Goal: Find specific page/section: Find specific page/section

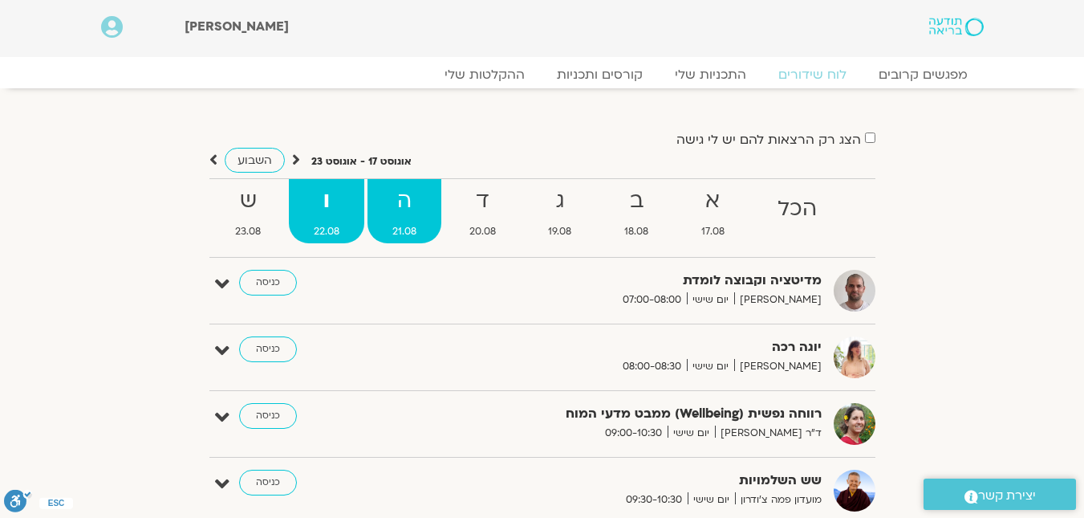
click at [396, 225] on span "21.08" at bounding box center [405, 231] width 74 height 17
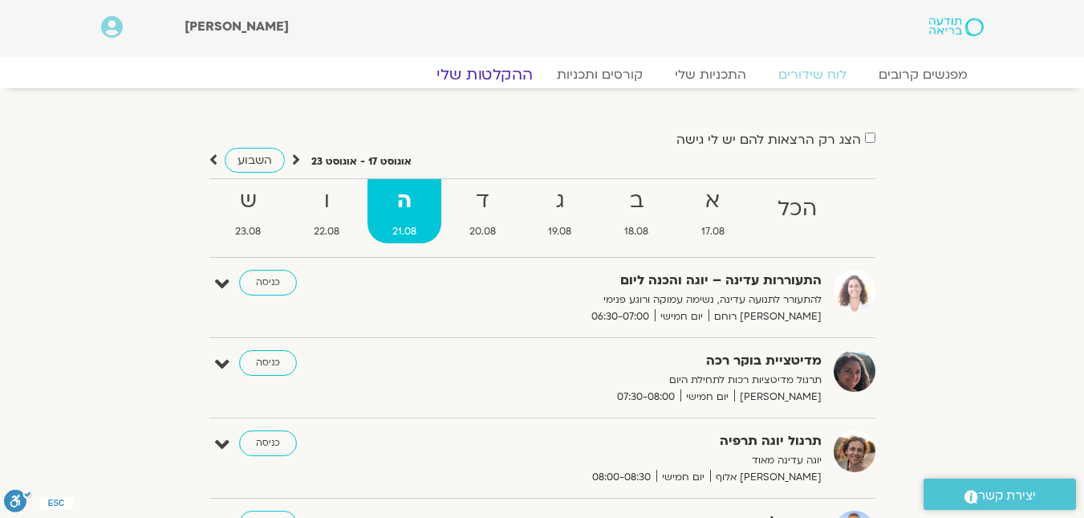
click at [486, 75] on link "ההקלטות שלי" at bounding box center [484, 74] width 135 height 19
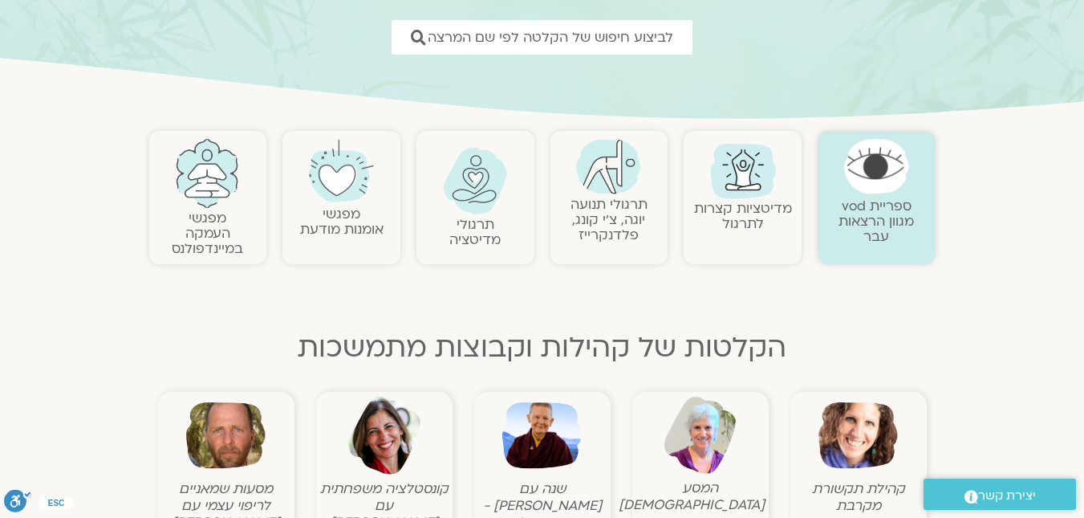
scroll to position [241, 0]
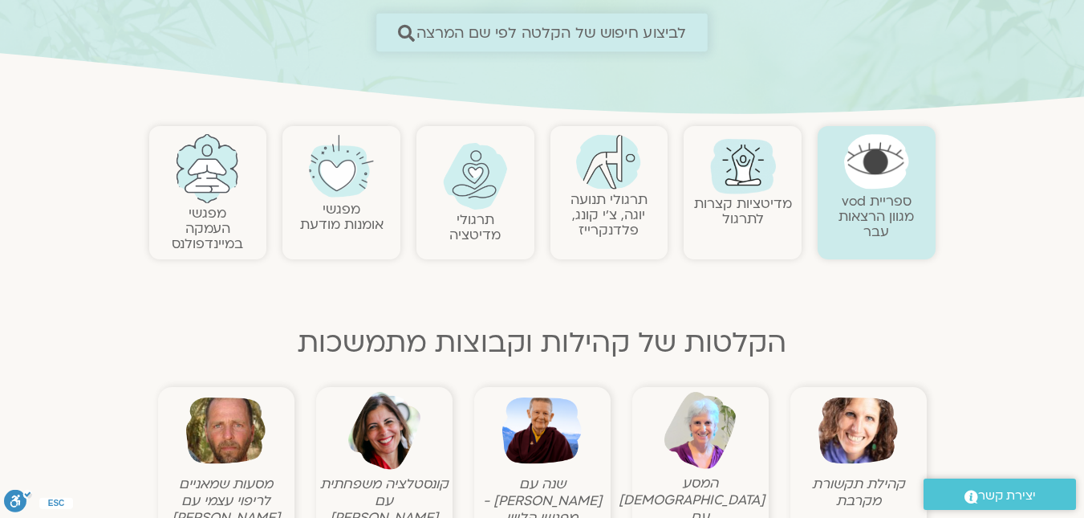
click at [427, 35] on span "לביצוע חיפוש של הקלטה לפי שם המרצה" at bounding box center [551, 32] width 270 height 17
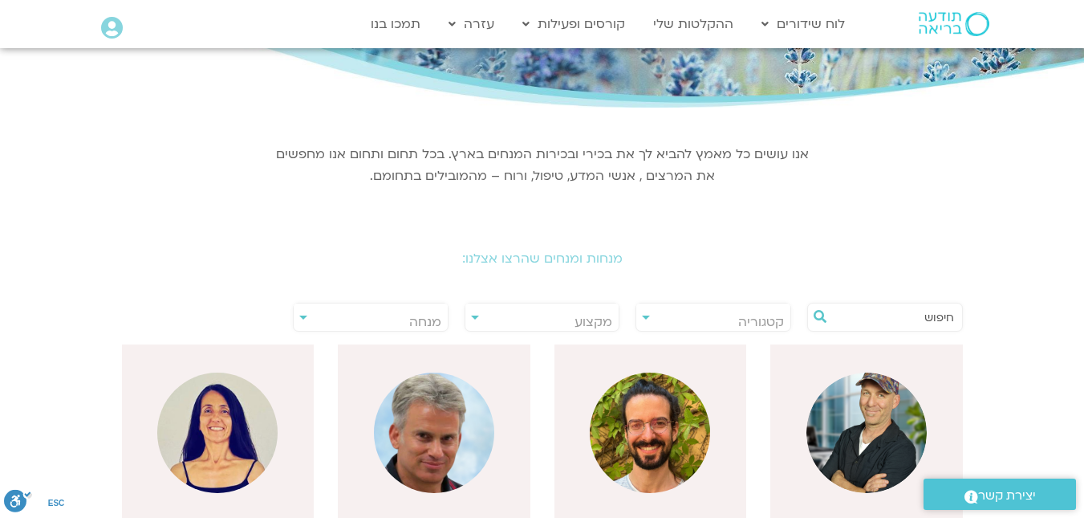
scroll to position [321, 0]
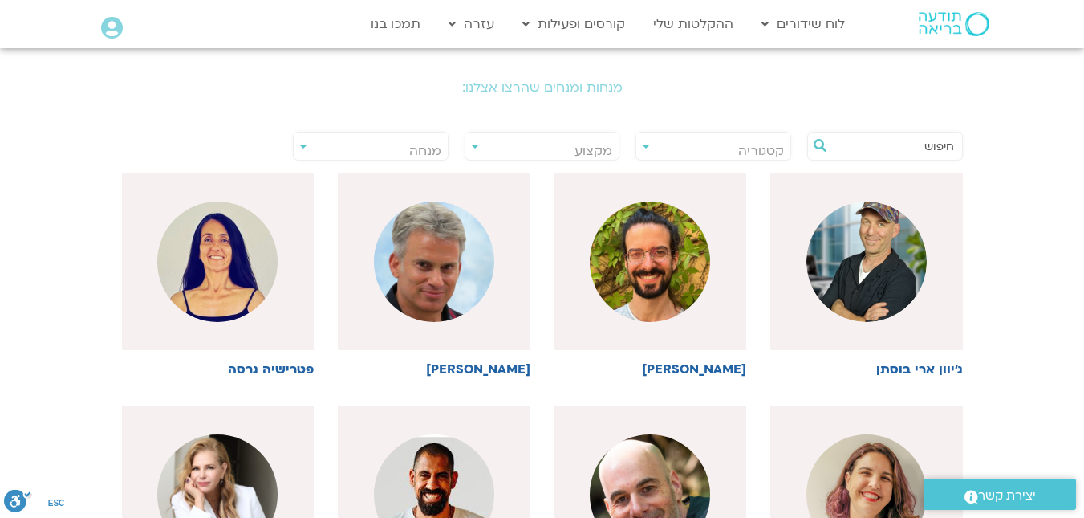
click at [392, 154] on span "מנחה" at bounding box center [371, 150] width 154 height 37
type input "s"
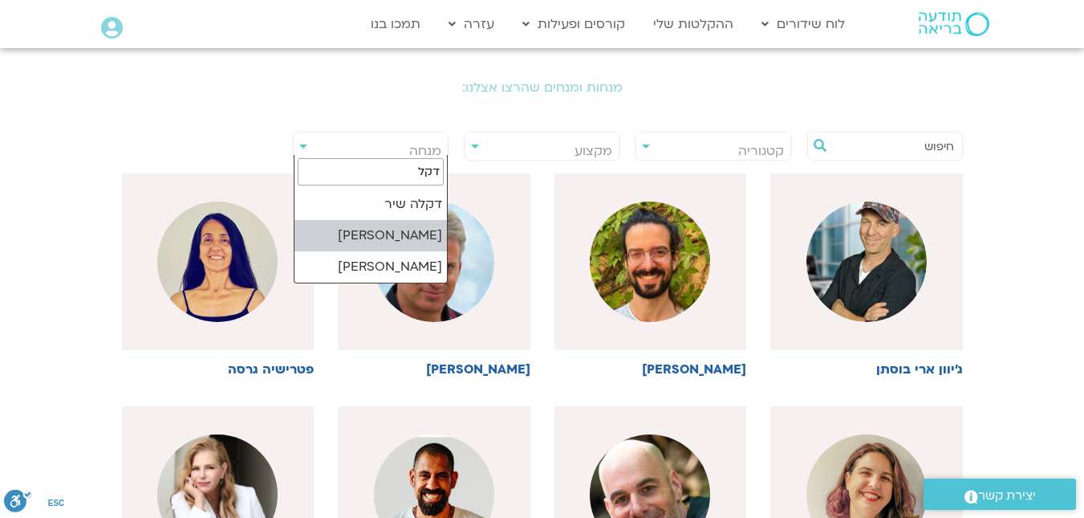
type input "דקל"
select select "******"
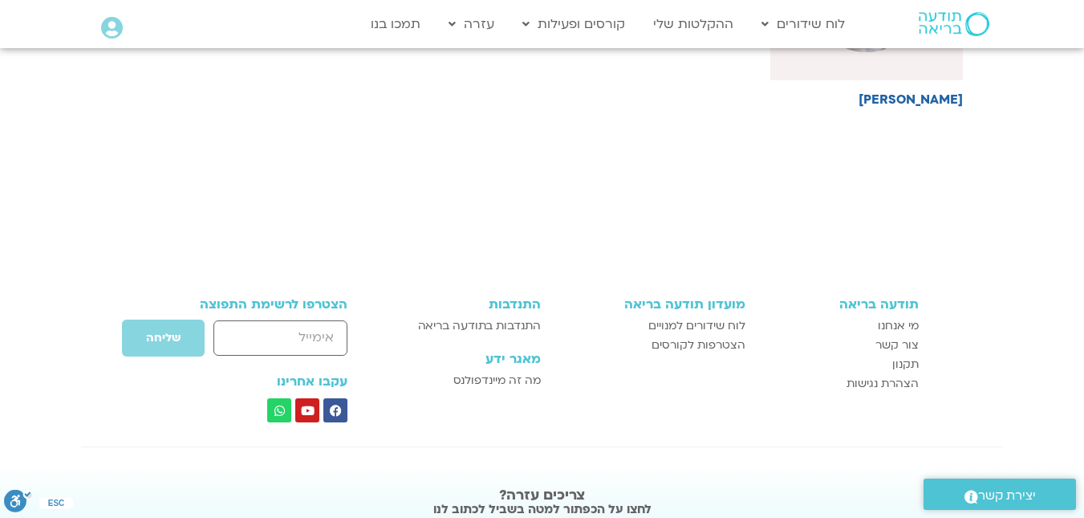
scroll to position [562, 0]
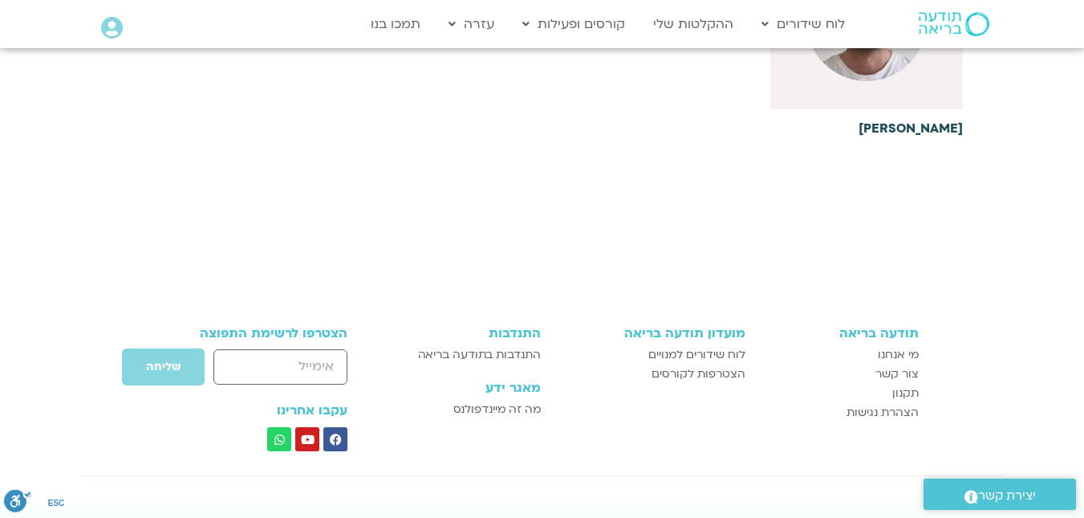
click at [940, 132] on h6 "[PERSON_NAME]" at bounding box center [866, 128] width 193 height 14
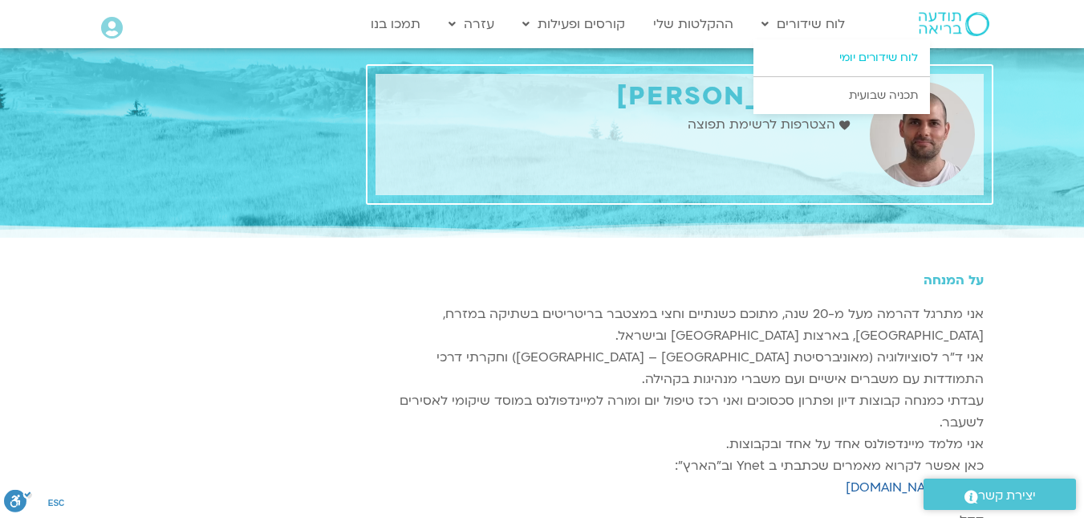
click at [882, 64] on link "לוח שידורים יומי" at bounding box center [842, 57] width 177 height 37
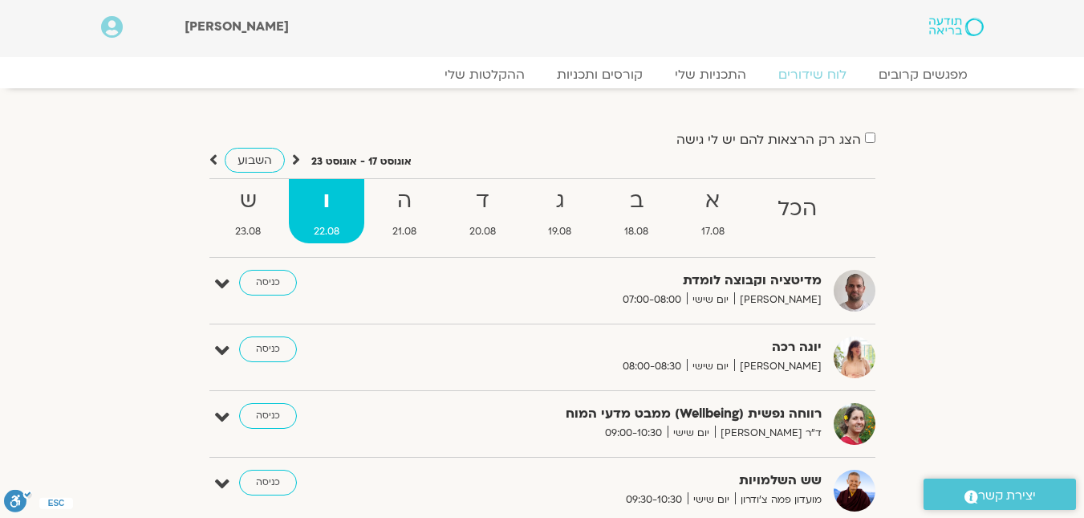
scroll to position [80, 0]
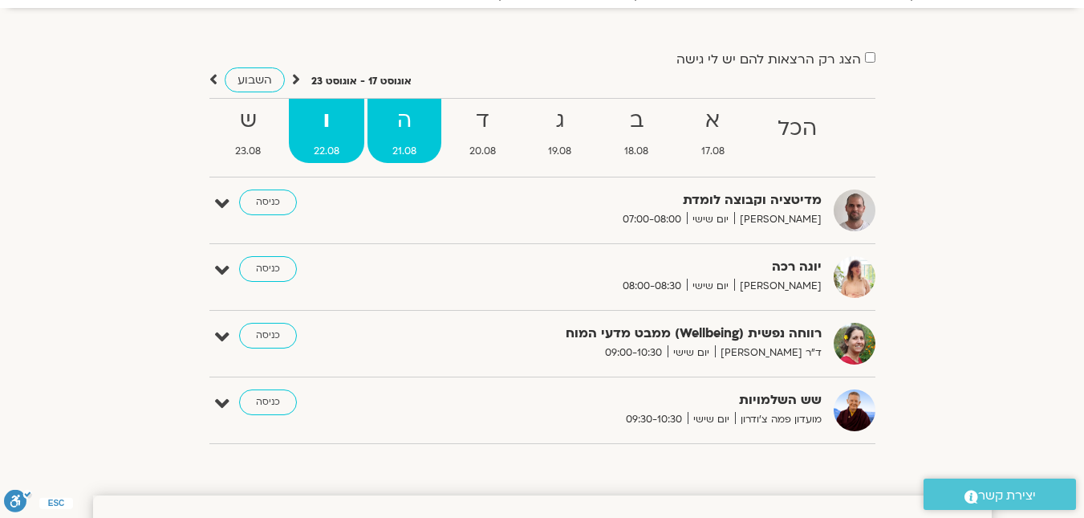
click at [393, 157] on span "21.08" at bounding box center [405, 151] width 74 height 17
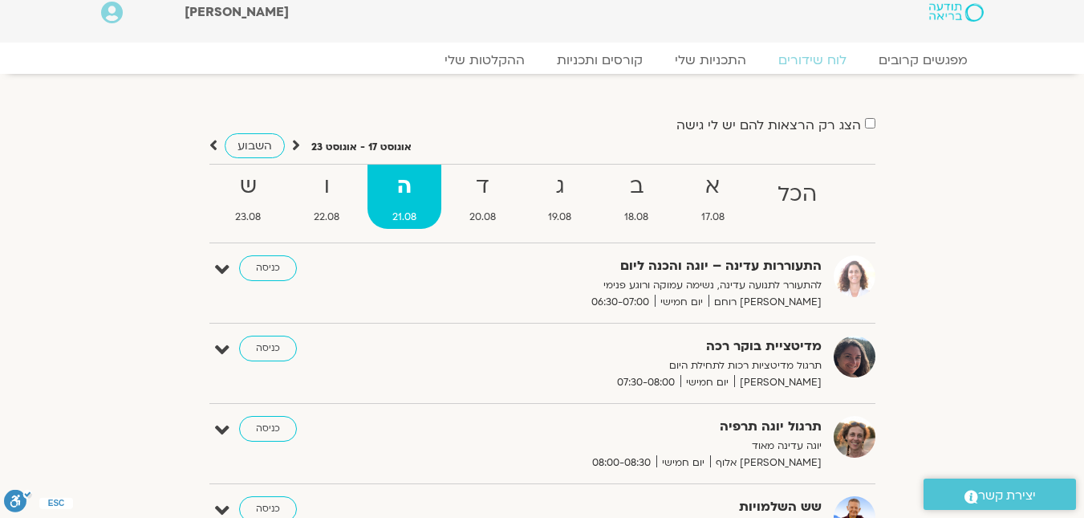
scroll to position [0, 0]
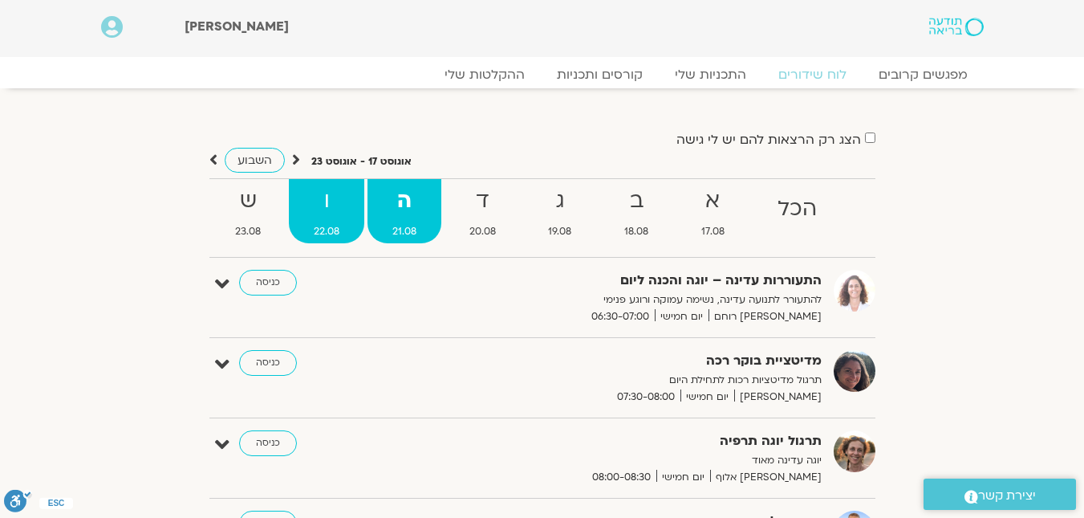
click at [351, 207] on strong "ו" at bounding box center [326, 201] width 75 height 36
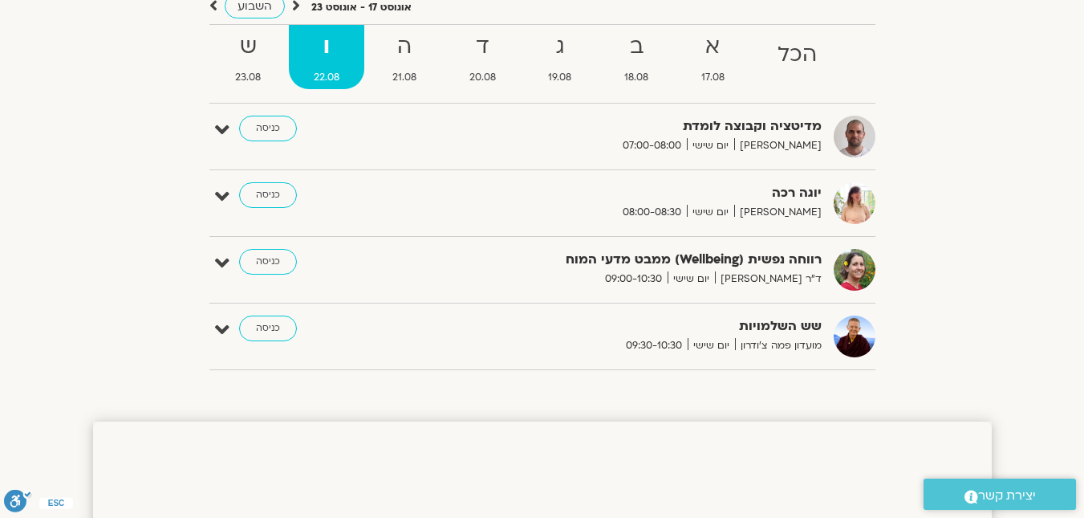
scroll to position [160, 0]
